Goal: Task Accomplishment & Management: Manage account settings

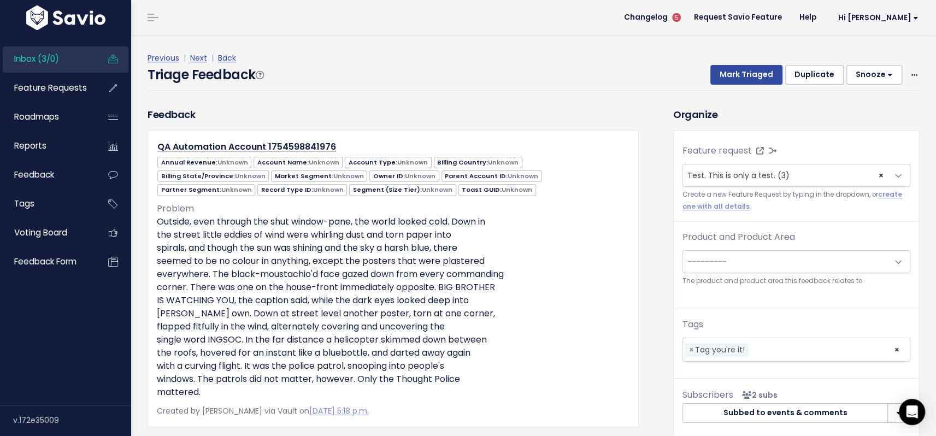
click at [846, 263] on span "---------" at bounding box center [785, 262] width 205 height 22
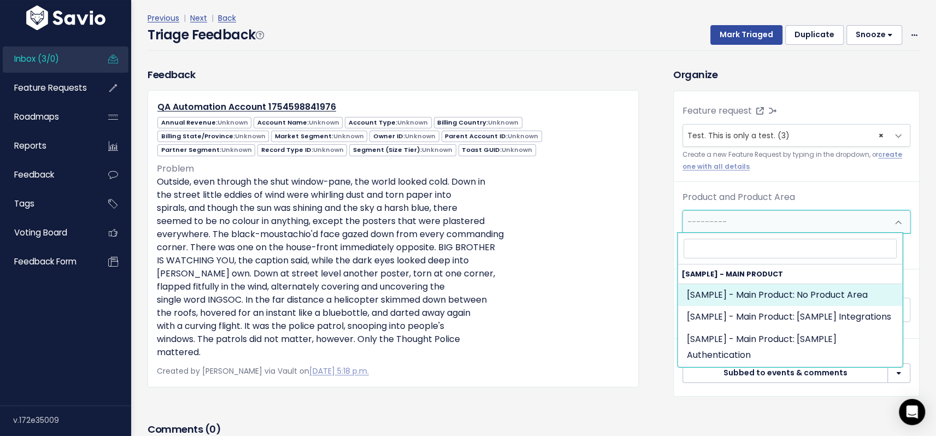
scroll to position [54, 0]
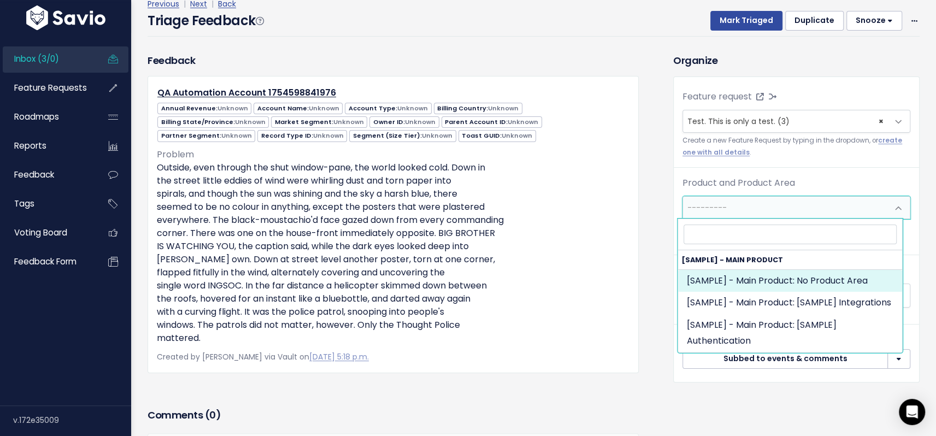
select select "MAIN:"
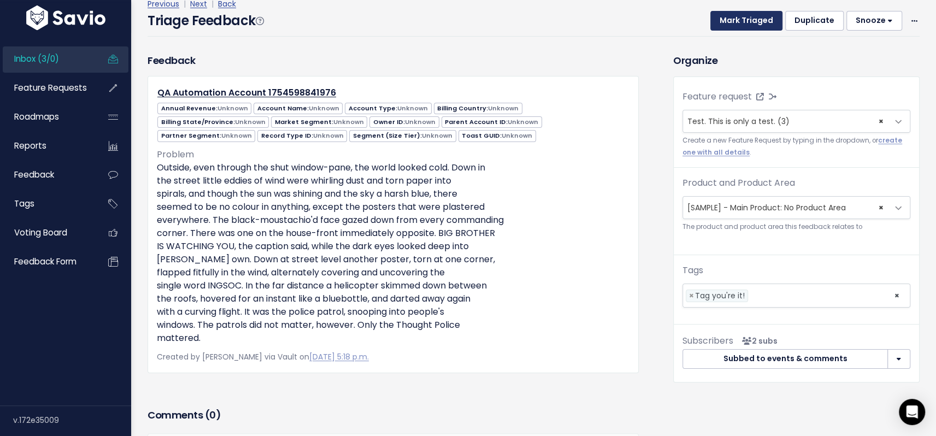
click at [751, 22] on button "Mark Triaged" at bounding box center [747, 21] width 72 height 20
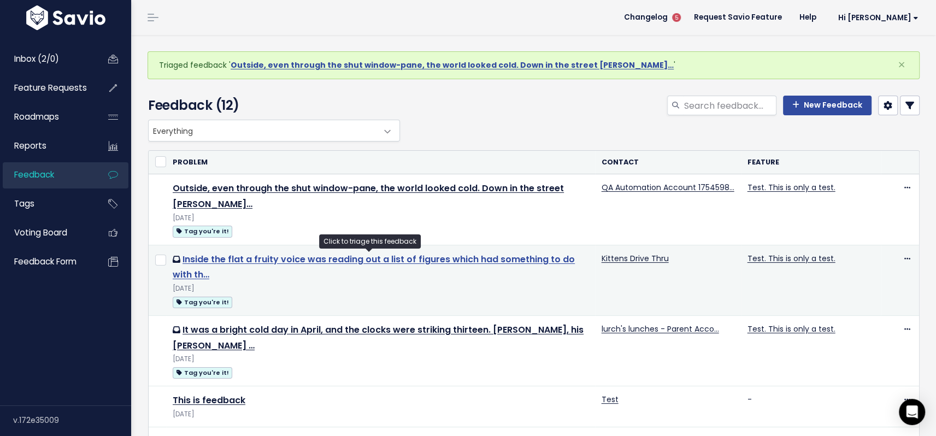
click at [401, 261] on link "Inside the flat a fruity voice was reading out a list of figures which had some…" at bounding box center [374, 267] width 402 height 28
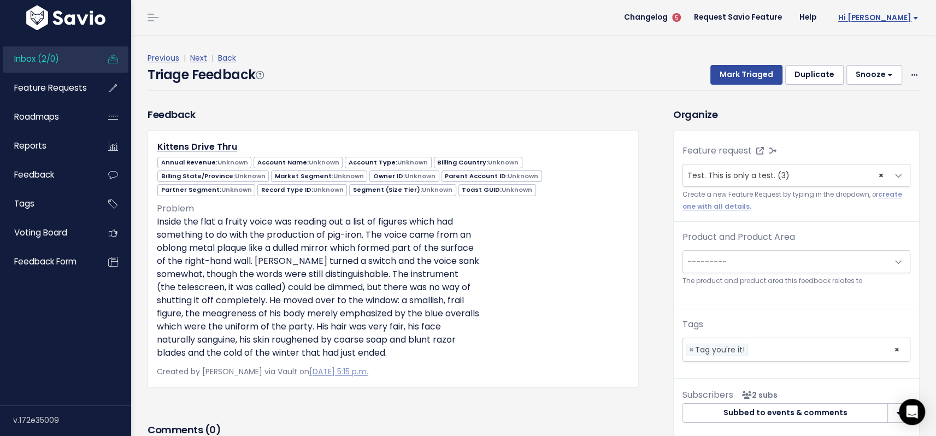
click at [895, 10] on link "Hi [PERSON_NAME]" at bounding box center [876, 17] width 102 height 17
click at [666, 15] on span "Changelog" at bounding box center [646, 18] width 44 height 8
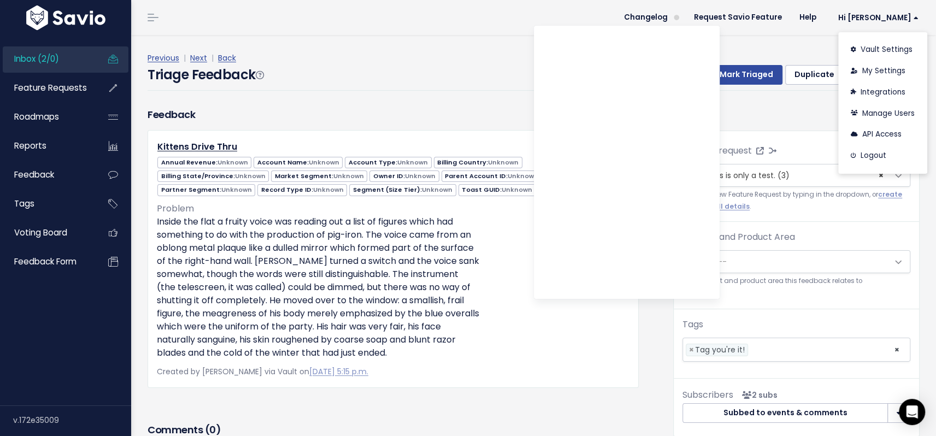
click at [577, 13] on header "Changelog Request Savio Feature Help Hi Casey Vault Settings My Settings Integr…" at bounding box center [533, 17] width 805 height 35
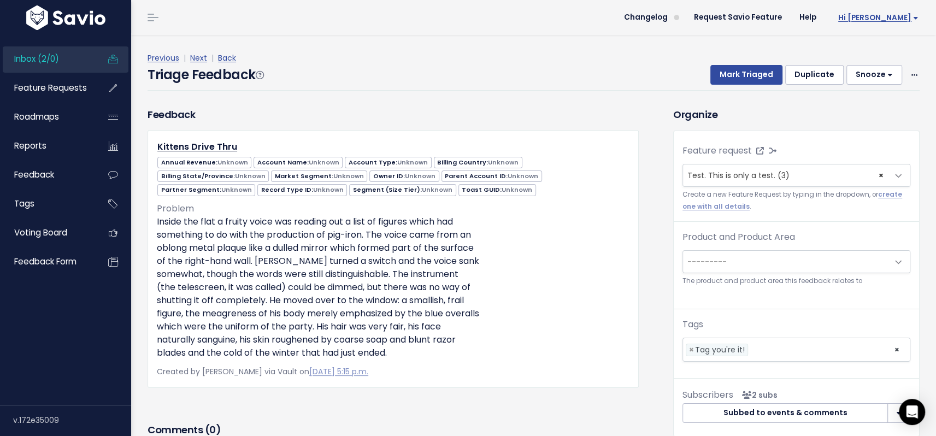
click at [884, 15] on span "Hi [PERSON_NAME]" at bounding box center [878, 18] width 80 height 8
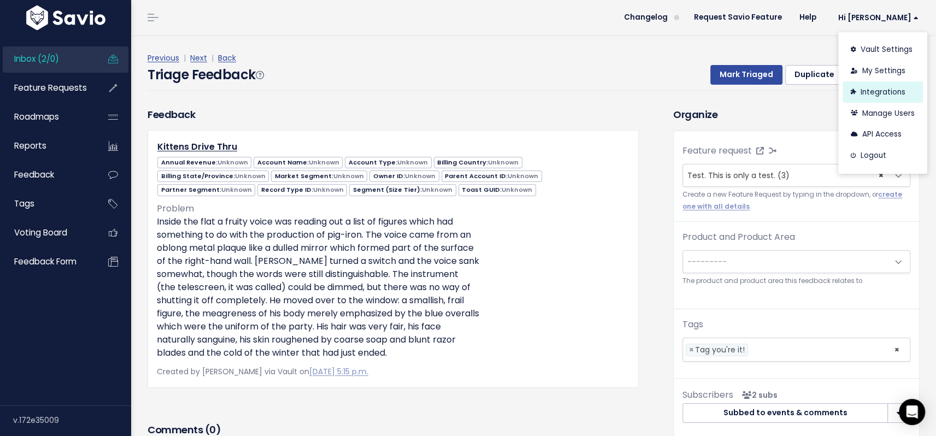
click at [874, 95] on link "Integrations" at bounding box center [883, 91] width 80 height 21
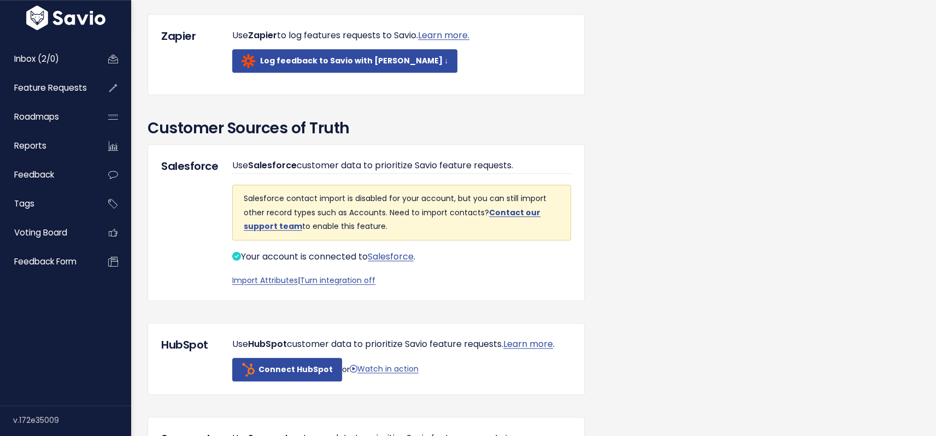
scroll to position [604, 0]
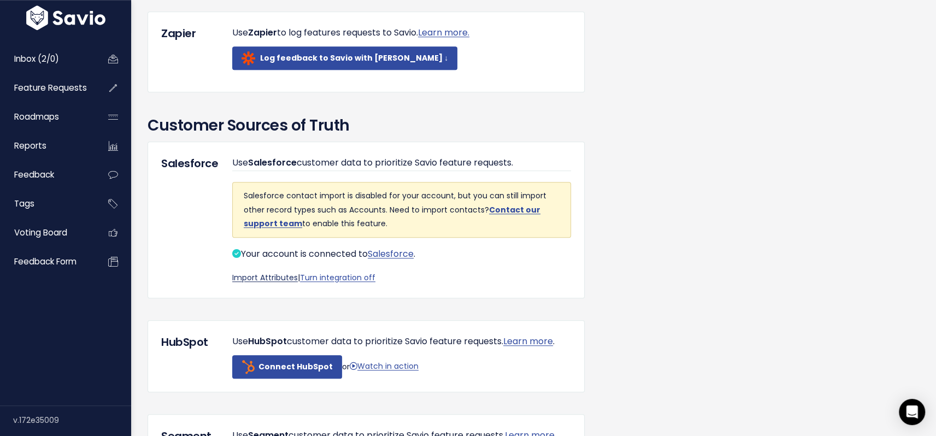
click at [253, 283] on link "Import Attributes" at bounding box center [265, 277] width 66 height 11
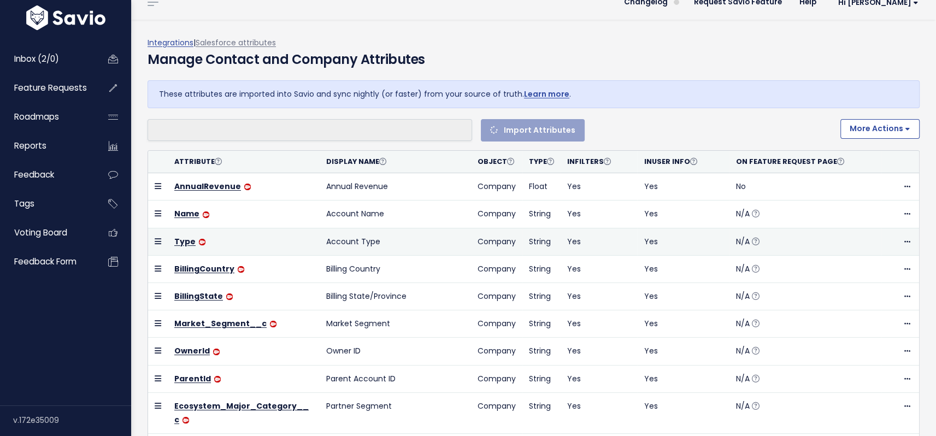
select select
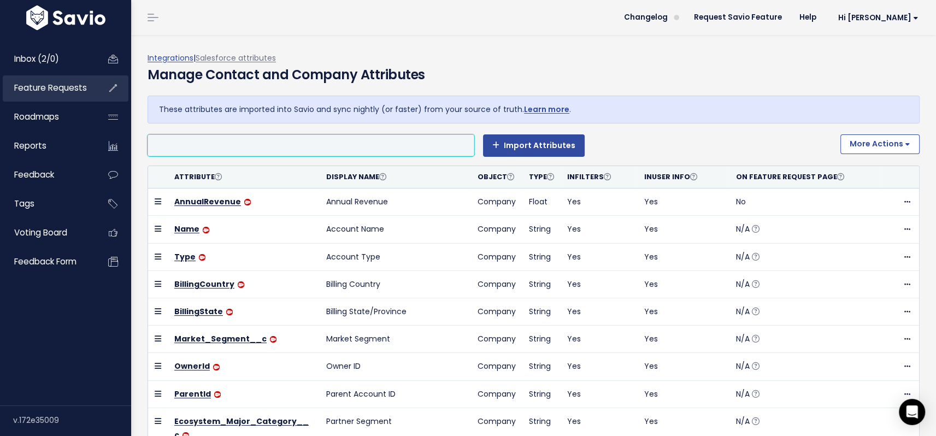
click at [54, 84] on span "Feature Requests" at bounding box center [50, 87] width 73 height 11
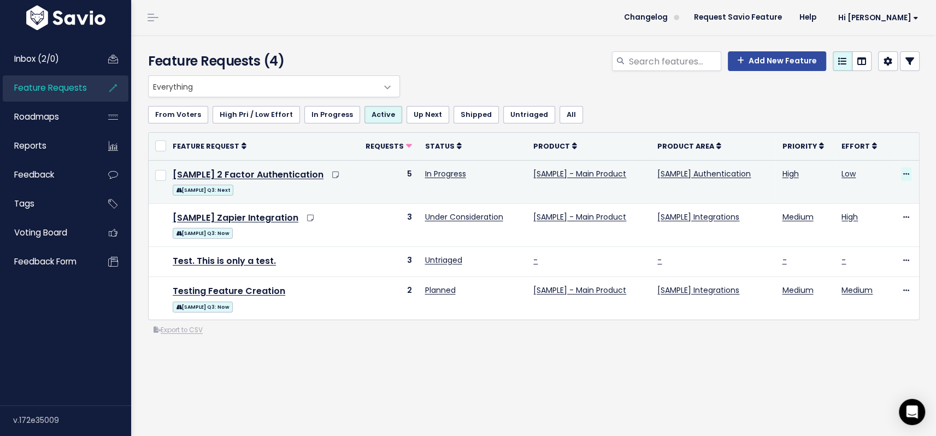
click at [903, 172] on icon at bounding box center [906, 174] width 6 height 7
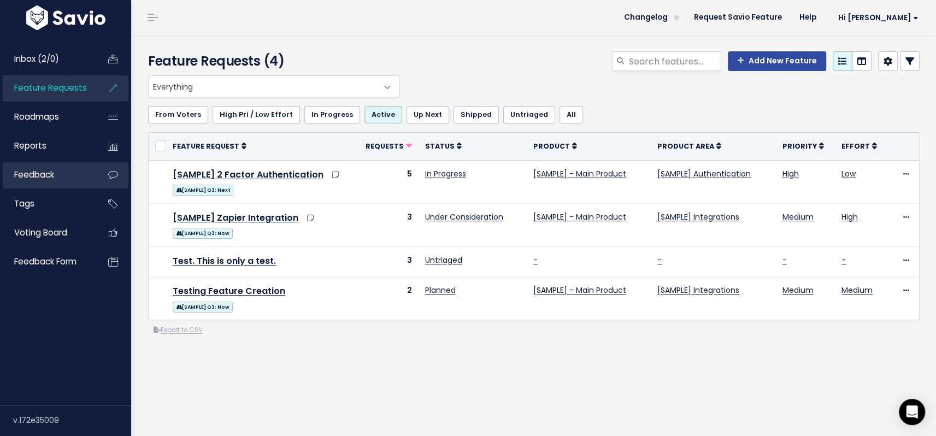
click at [55, 182] on link "Feedback" at bounding box center [47, 174] width 88 height 25
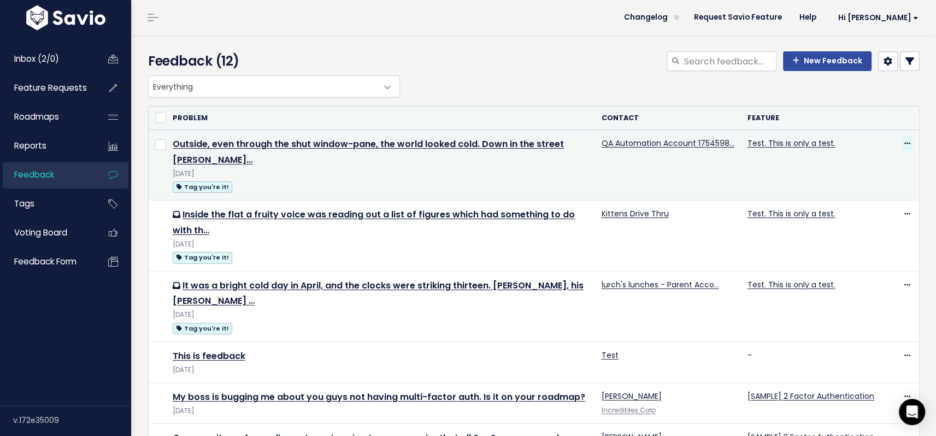
click at [905, 140] on icon at bounding box center [908, 143] width 6 height 7
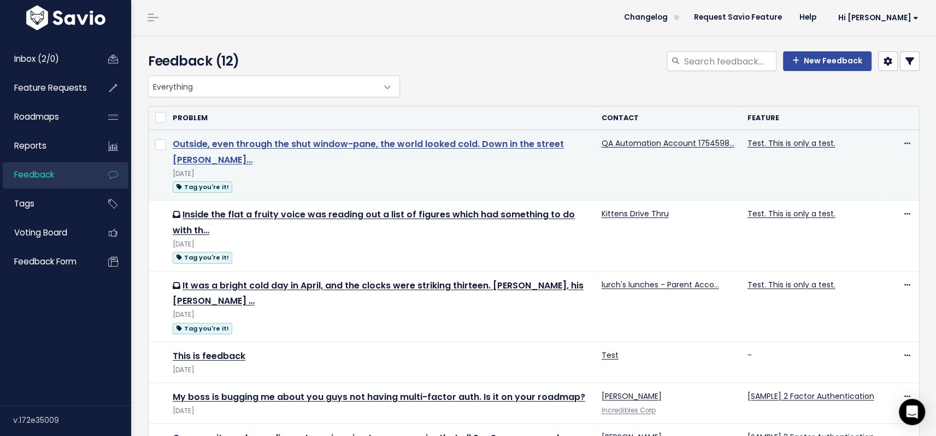
click at [390, 143] on link "Outside, even through the shut window-pane, the world looked cold. Down in the …" at bounding box center [368, 152] width 391 height 28
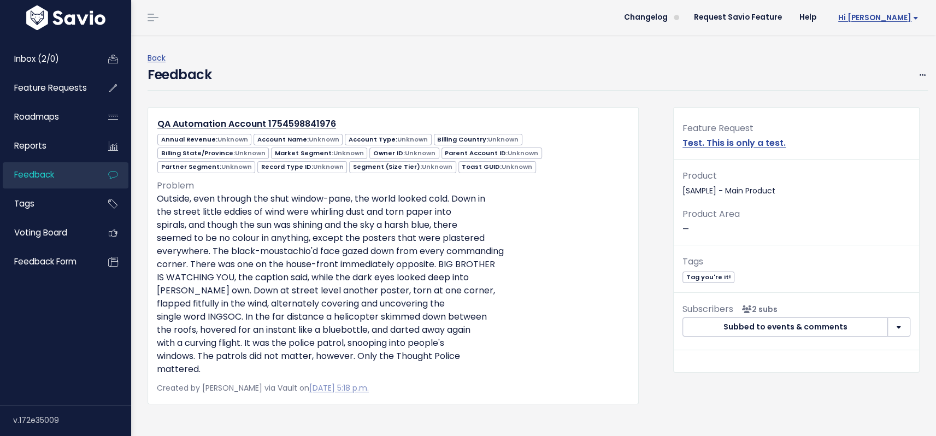
click at [894, 16] on span "Hi [PERSON_NAME]" at bounding box center [878, 18] width 80 height 8
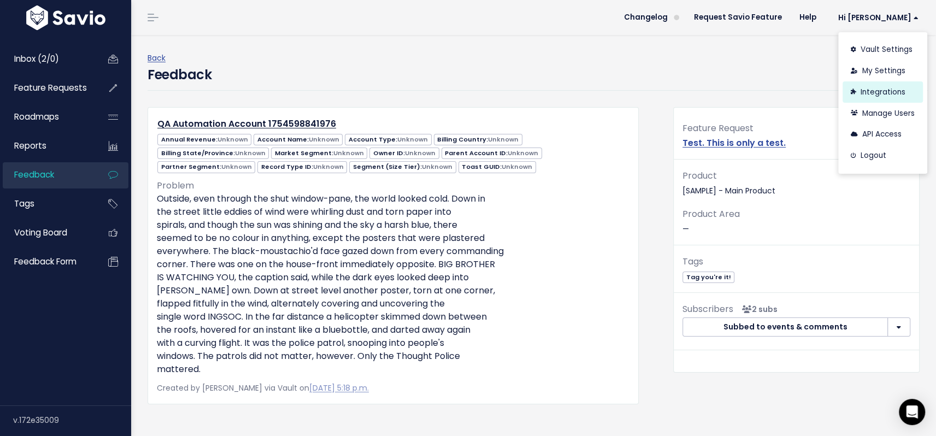
click at [880, 95] on link "Integrations" at bounding box center [883, 91] width 80 height 21
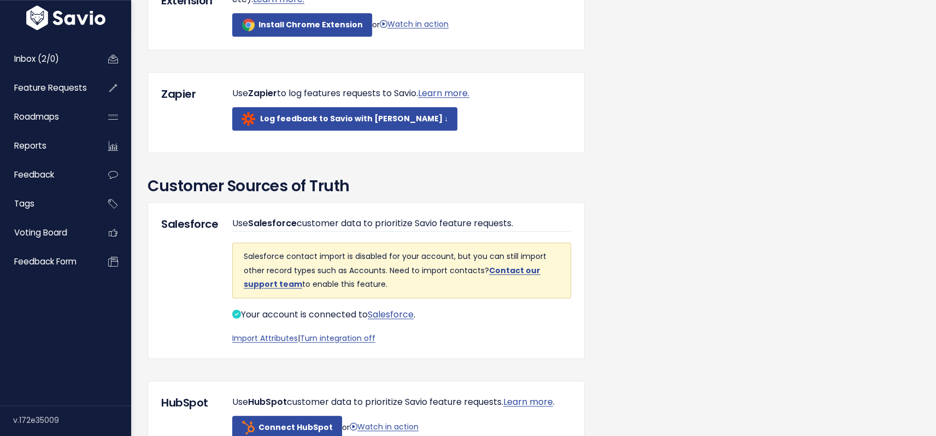
scroll to position [573, 0]
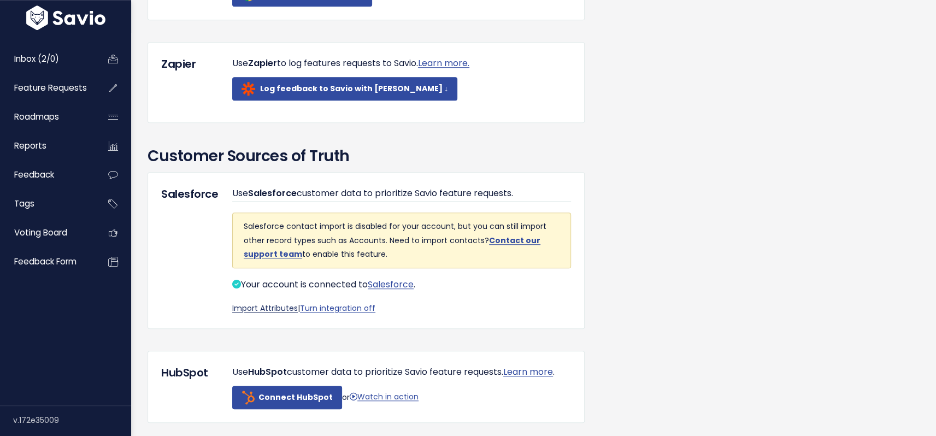
click at [273, 314] on link "Import Attributes" at bounding box center [265, 308] width 66 height 11
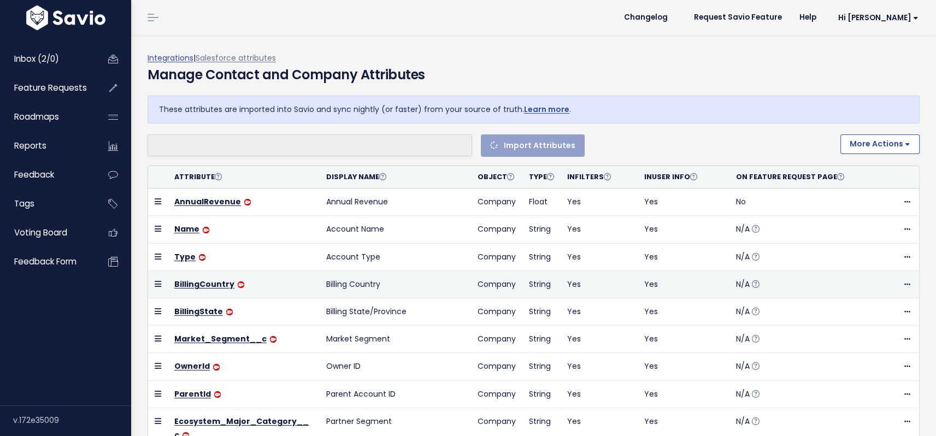
select select
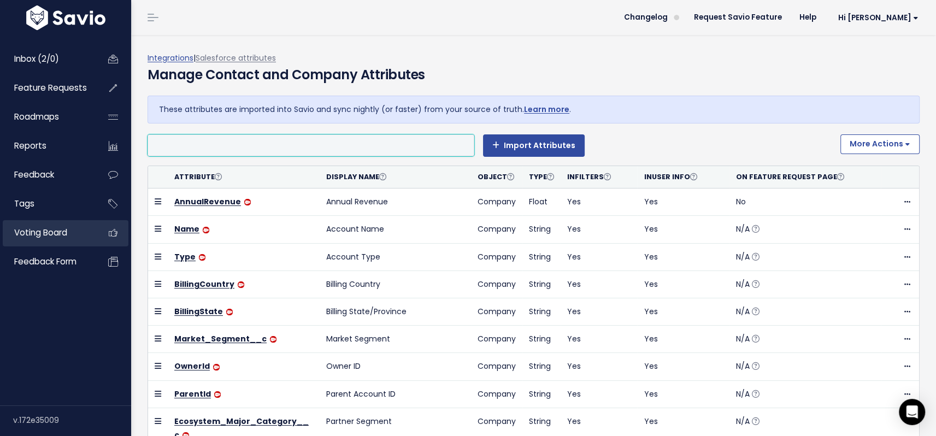
click at [86, 238] on link "Voting Board" at bounding box center [47, 232] width 88 height 25
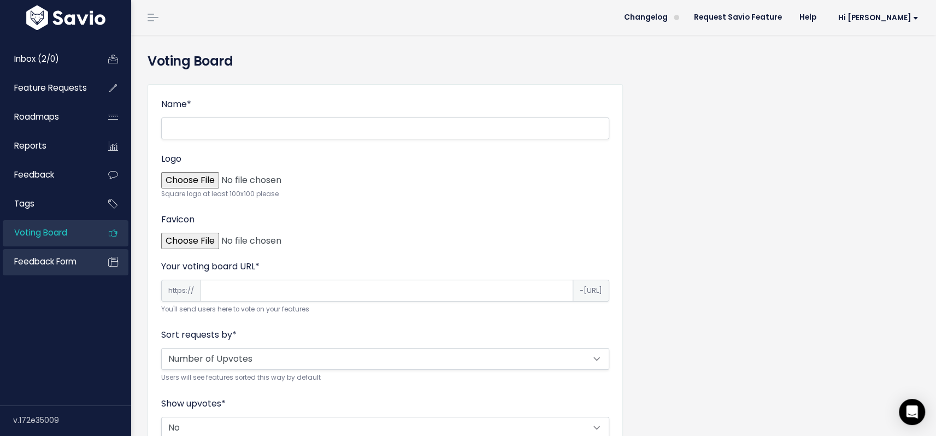
click at [46, 263] on span "Feedback form" at bounding box center [45, 261] width 62 height 11
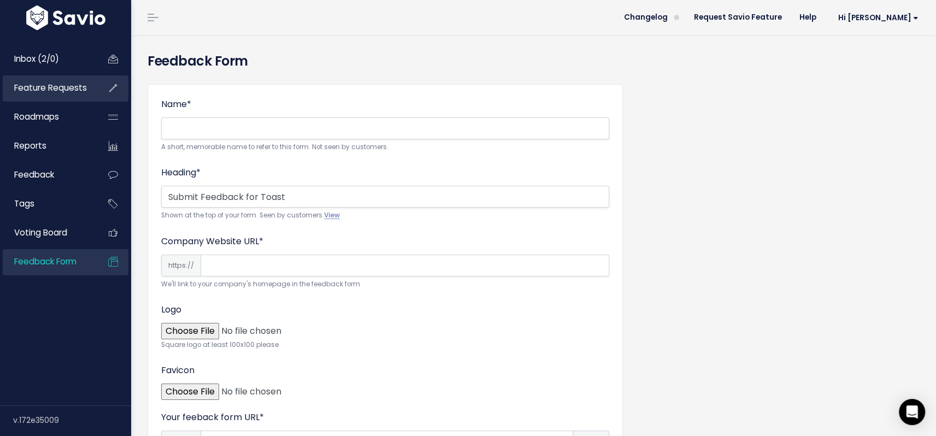
click at [68, 86] on span "Feature Requests" at bounding box center [50, 87] width 73 height 11
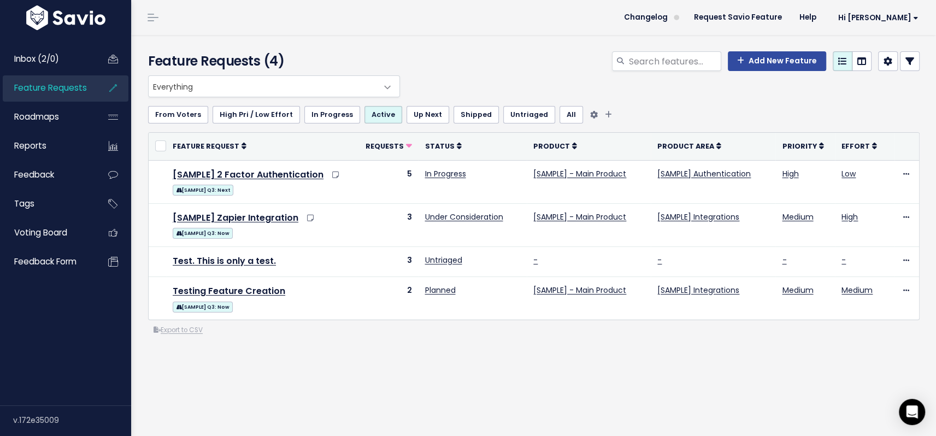
click at [184, 113] on link "From Voters" at bounding box center [178, 114] width 60 height 17
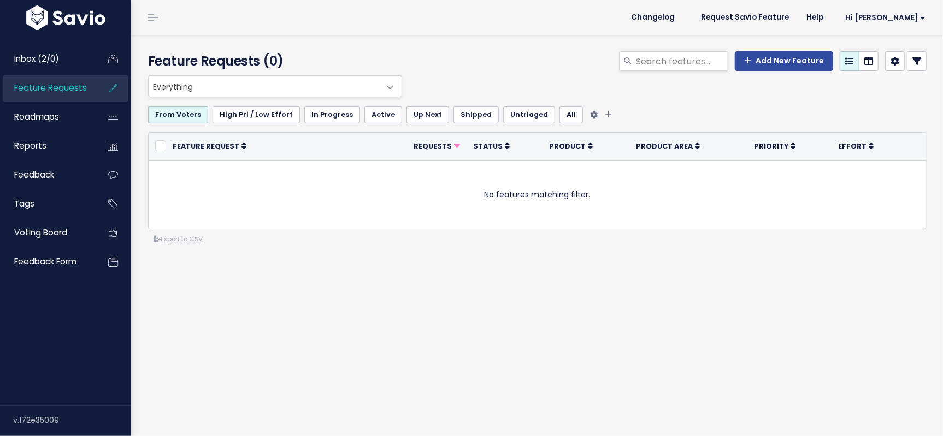
click at [253, 114] on link "High Pri / Low Effort" at bounding box center [256, 114] width 87 height 17
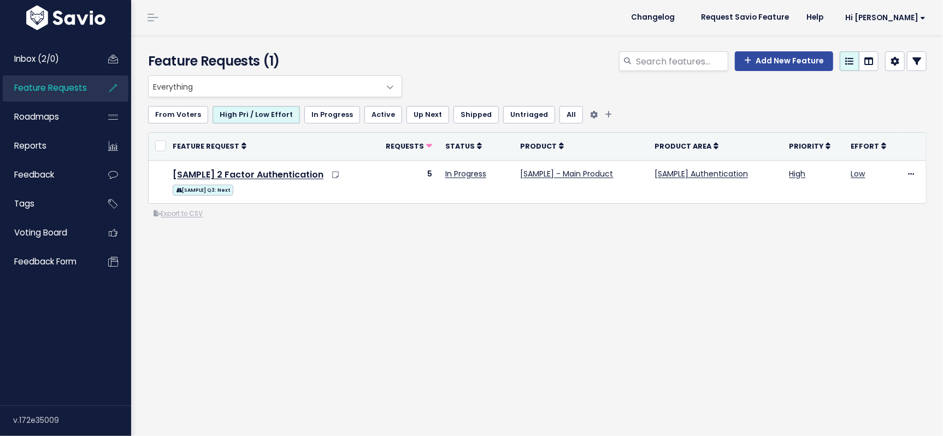
click at [334, 119] on link "In Progress" at bounding box center [332, 114] width 56 height 17
click at [377, 119] on link "Active" at bounding box center [384, 114] width 38 height 17
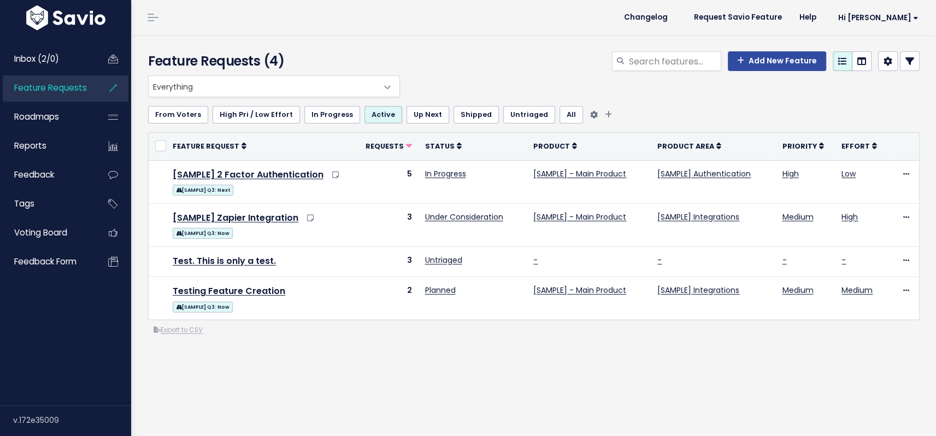
click at [425, 119] on link "Up Next" at bounding box center [428, 114] width 43 height 17
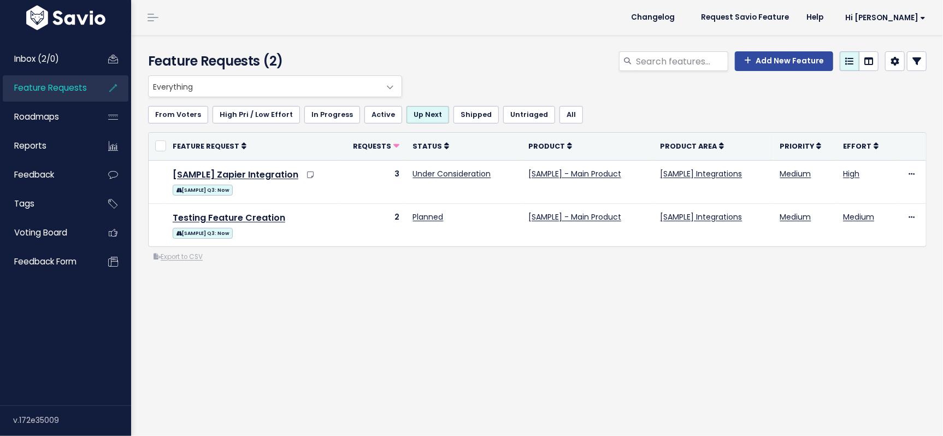
click at [465, 119] on link "Shipped" at bounding box center [476, 114] width 45 height 17
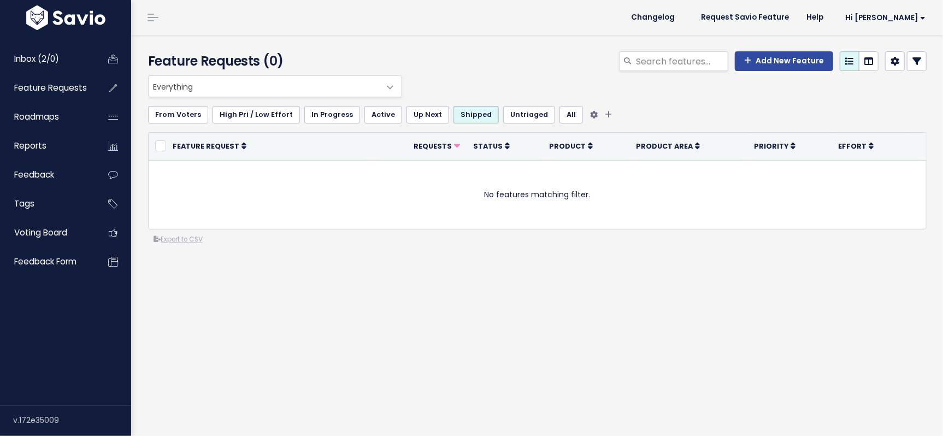
click at [510, 119] on link "Untriaged" at bounding box center [529, 114] width 52 height 17
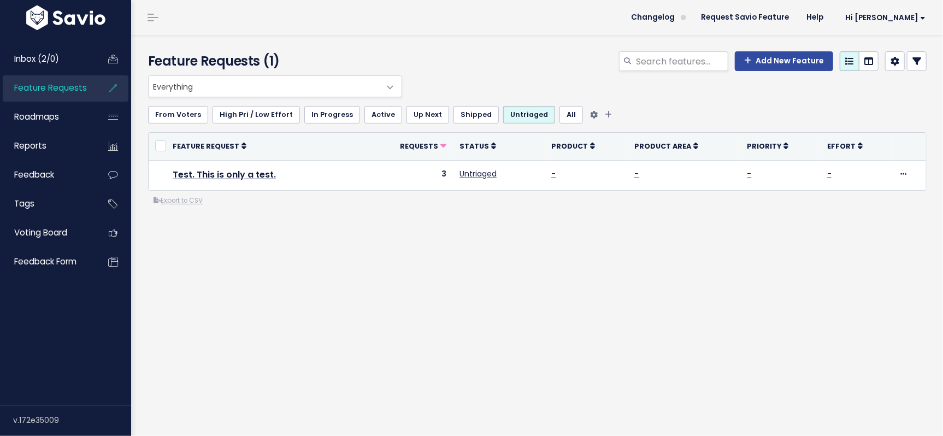
click at [560, 118] on link "All" at bounding box center [572, 114] width 24 height 17
